Goal: Information Seeking & Learning: Learn about a topic

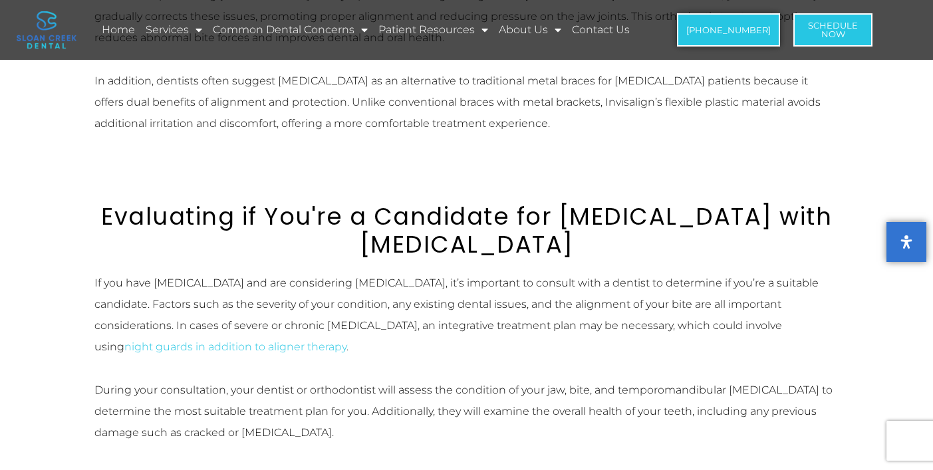
scroll to position [876, 0]
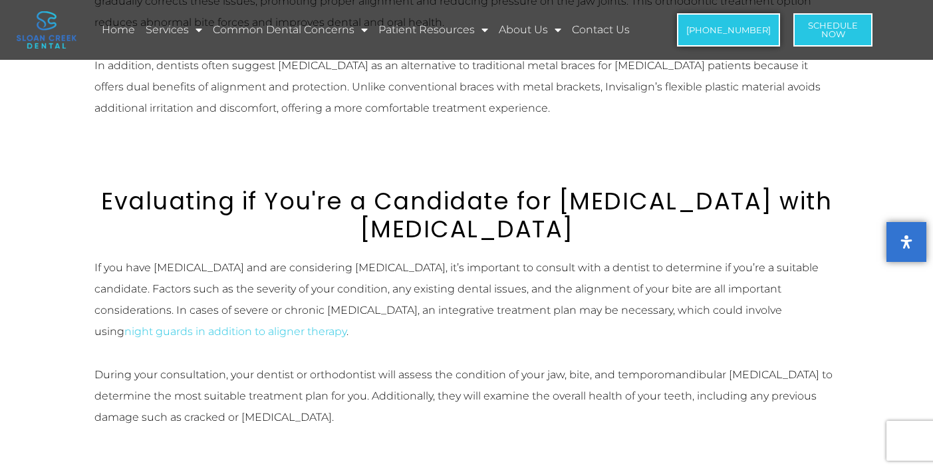
click at [657, 257] on p "If you have [MEDICAL_DATA] and are considering [MEDICAL_DATA], it’s important t…" at bounding box center [466, 299] width 745 height 85
click at [346, 325] on link "night guards in addition to aligner therapy" at bounding box center [235, 331] width 222 height 13
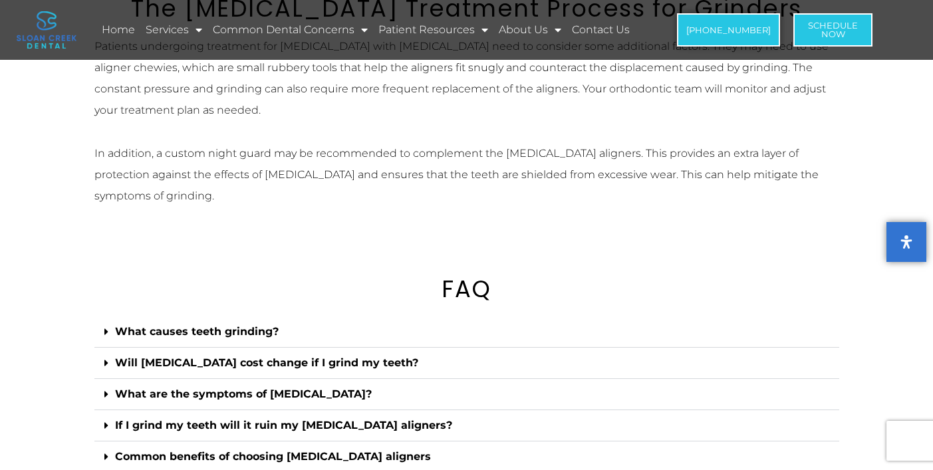
scroll to position [1390, 0]
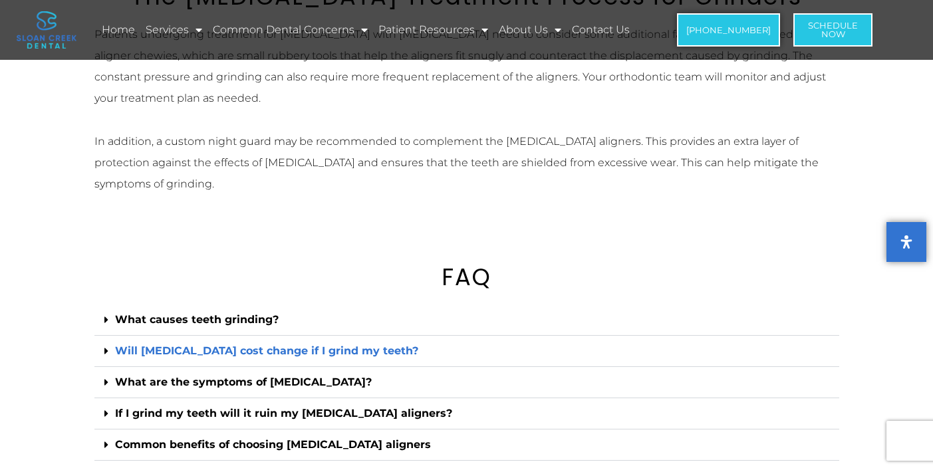
click at [362, 344] on link "Will [MEDICAL_DATA] cost change if I grind my teeth?" at bounding box center [266, 350] width 303 height 13
click at [107, 346] on icon at bounding box center [106, 351] width 4 height 11
click at [118, 344] on link "Will [MEDICAL_DATA] cost change if I grind my teeth?" at bounding box center [266, 350] width 303 height 13
click at [103, 336] on div "Will [MEDICAL_DATA] cost change if I grind my teeth?" at bounding box center [466, 351] width 745 height 31
click at [106, 346] on icon at bounding box center [106, 351] width 4 height 11
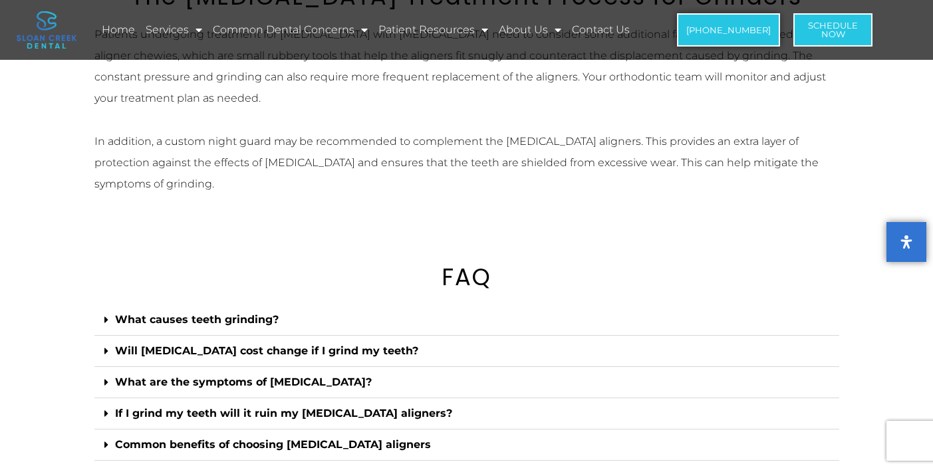
click at [105, 314] on icon at bounding box center [106, 319] width 4 height 11
click at [175, 304] on div "What causes teeth grinding?" at bounding box center [466, 319] width 745 height 31
click at [455, 263] on h2 "FAQ" at bounding box center [466, 277] width 745 height 28
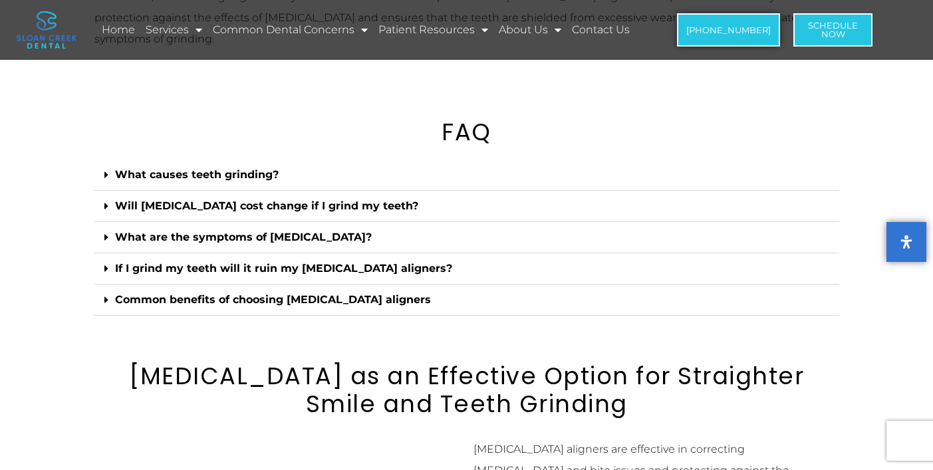
scroll to position [1490, 0]
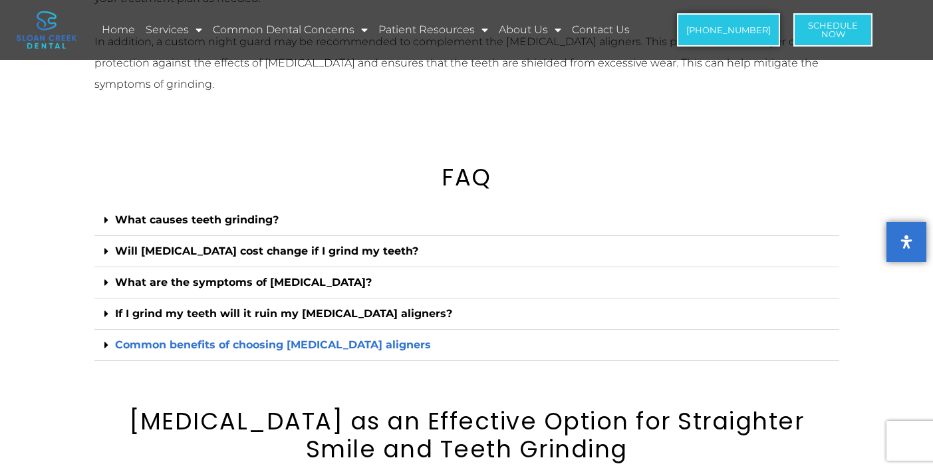
click at [268, 338] on link "Common benefits of choosing [MEDICAL_DATA] aligners" at bounding box center [273, 344] width 316 height 13
click at [265, 338] on link "Common benefits of choosing [MEDICAL_DATA] aligners" at bounding box center [273, 344] width 316 height 13
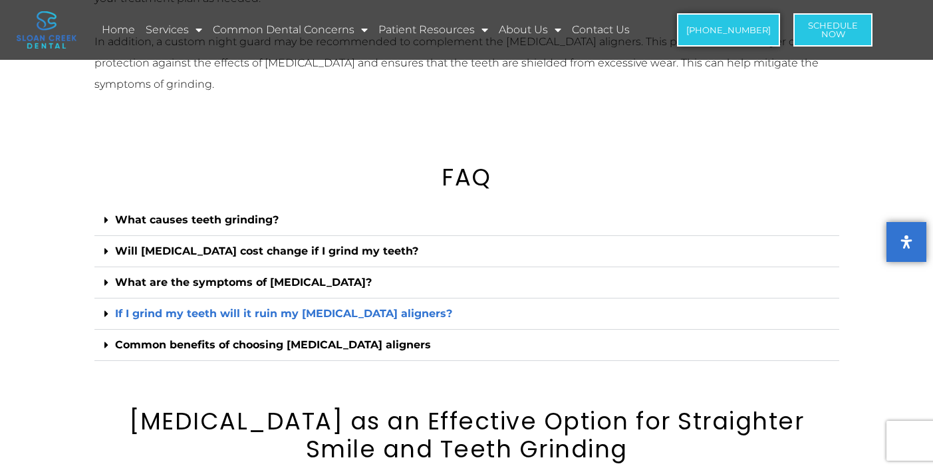
click at [265, 307] on link "If I grind my teeth will it ruin my [MEDICAL_DATA] aligners?" at bounding box center [283, 313] width 337 height 13
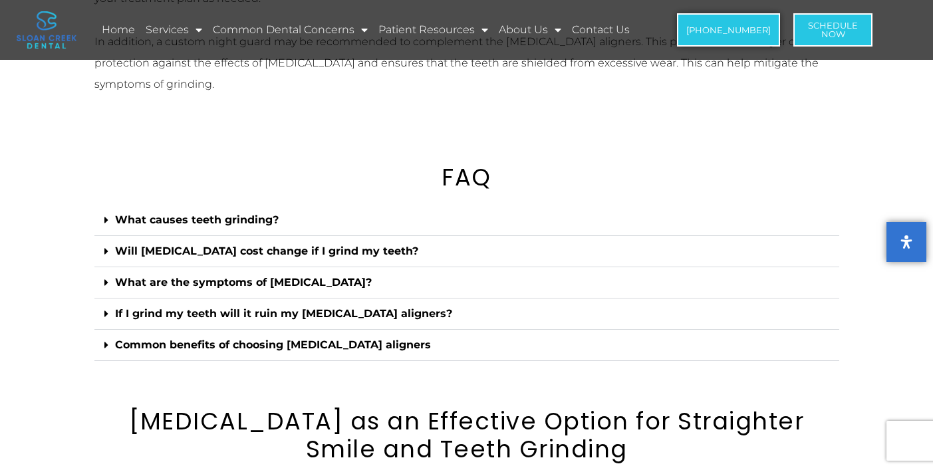
click at [253, 267] on div "What are the symptoms of [MEDICAL_DATA]?" at bounding box center [466, 282] width 745 height 31
click at [252, 276] on link "What are the symptoms of [MEDICAL_DATA]?" at bounding box center [243, 282] width 257 height 13
click at [250, 245] on link "Will [MEDICAL_DATA] cost change if I grind my teeth?" at bounding box center [266, 251] width 303 height 13
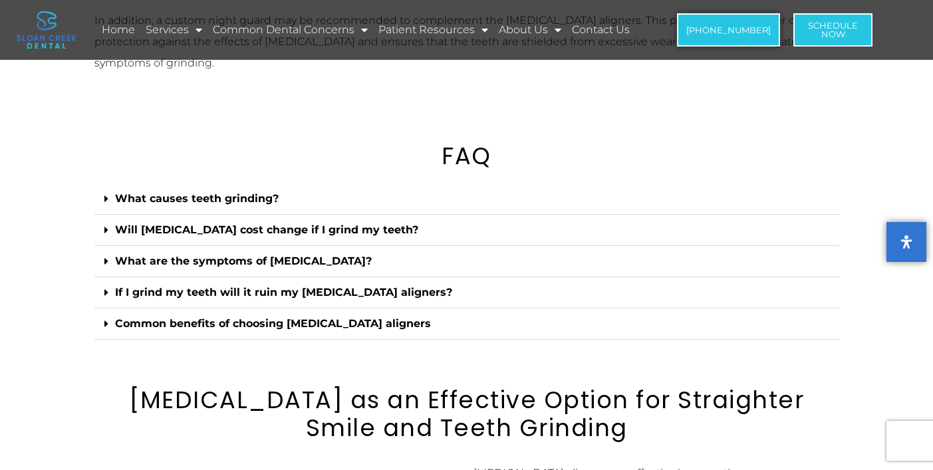
click at [108, 215] on div "Will [MEDICAL_DATA] cost change if I grind my teeth?" at bounding box center [466, 230] width 745 height 31
click at [127, 223] on link "Will [MEDICAL_DATA] cost change if I grind my teeth?" at bounding box center [266, 229] width 303 height 13
click at [130, 192] on link "What causes teeth grinding?" at bounding box center [197, 198] width 164 height 13
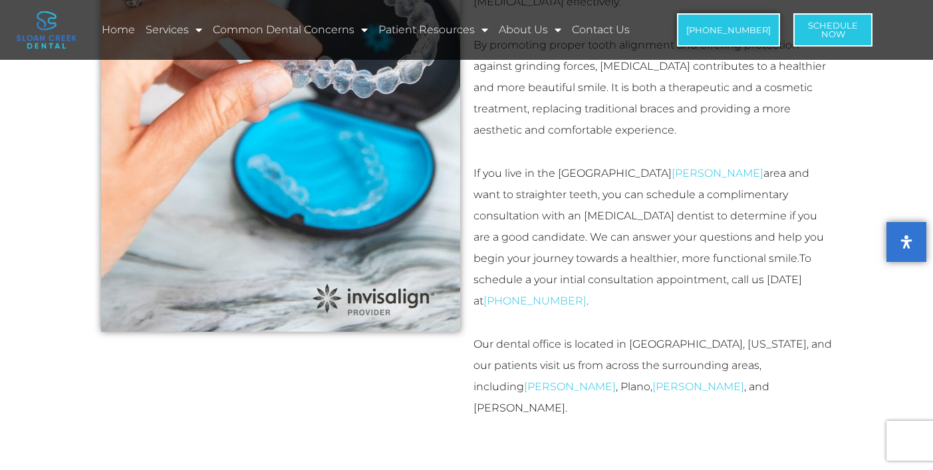
scroll to position [2303, 0]
